Goal: Transaction & Acquisition: Purchase product/service

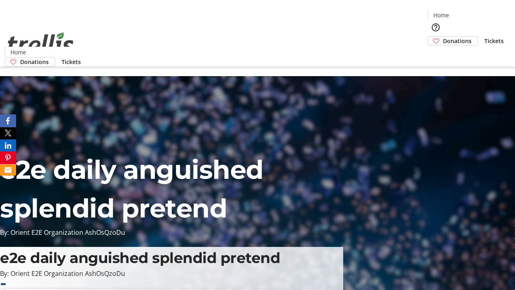
click at [443, 37] on span "Donations" at bounding box center [457, 41] width 29 height 8
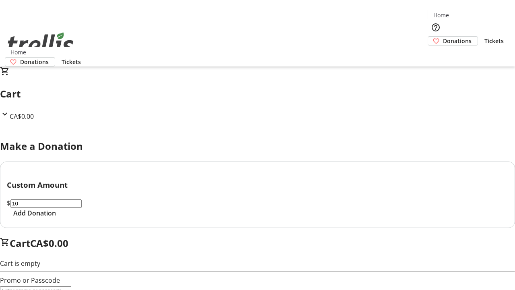
click at [56, 218] on span "Add Donation" at bounding box center [34, 213] width 43 height 10
select select "CA"
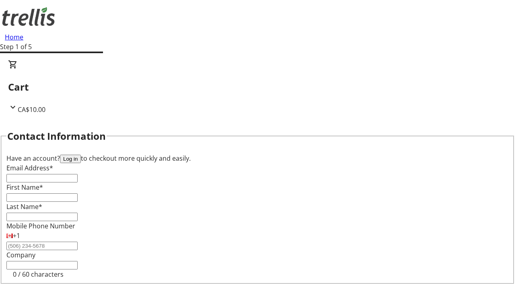
click at [81, 154] on button "Log in" at bounding box center [70, 158] width 21 height 8
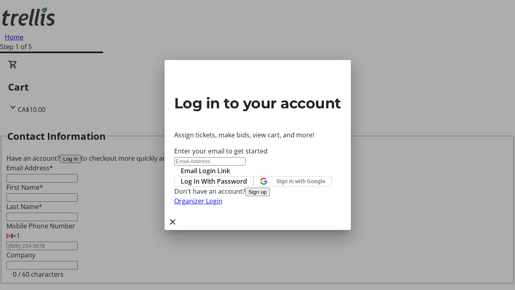
click at [270, 196] on button "Sign up" at bounding box center [257, 191] width 25 height 8
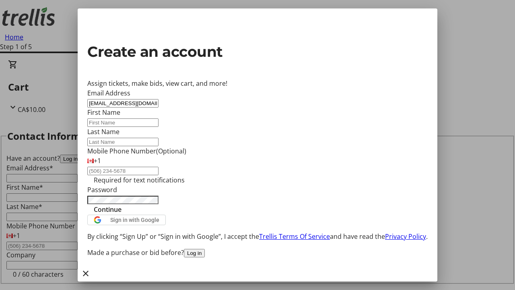
type input "[EMAIL_ADDRESS][DOMAIN_NAME]"
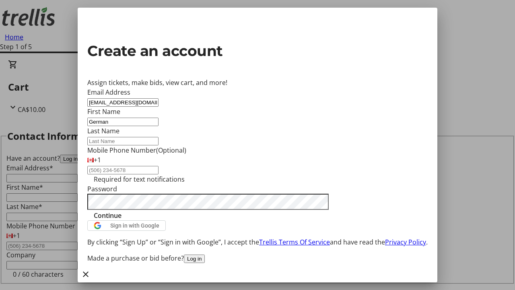
type input "German"
type input "Marks"
click at [121, 220] on span "Continue" at bounding box center [108, 215] width 28 height 10
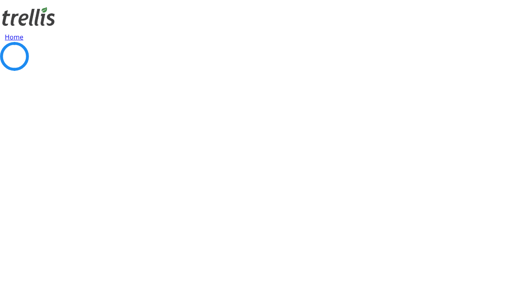
select select "CA"
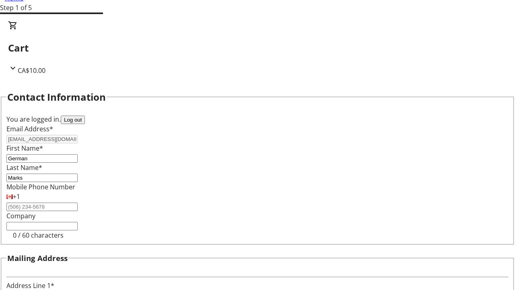
type input "[STREET_ADDRESS][PERSON_NAME]"
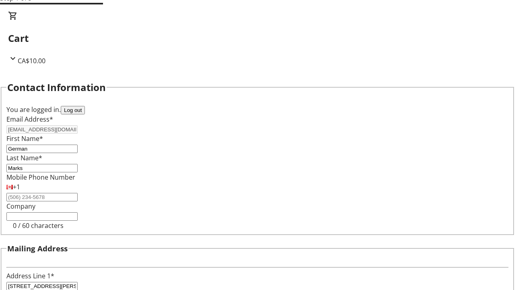
type input "Kelowna"
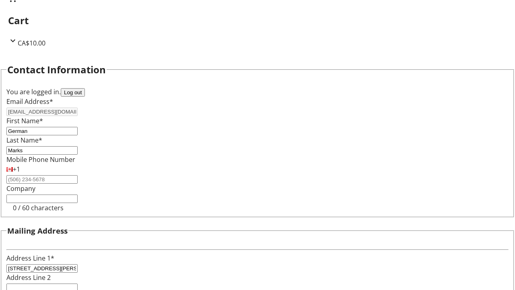
select select "BC"
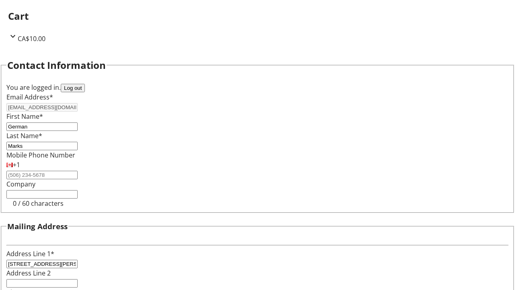
type input "Kelowna"
type input "V1Y 0C2"
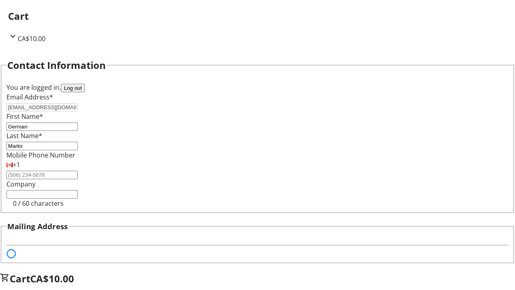
scroll to position [49, 0]
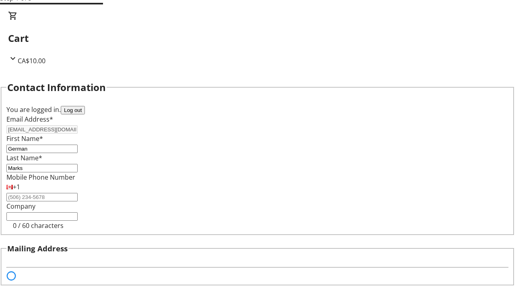
select select "BC"
select select "CA"
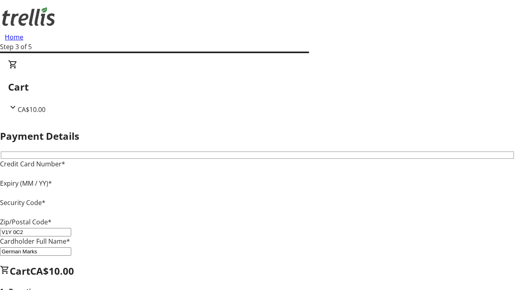
type input "V1Y 0C2"
